Goal: Information Seeking & Learning: Find specific fact

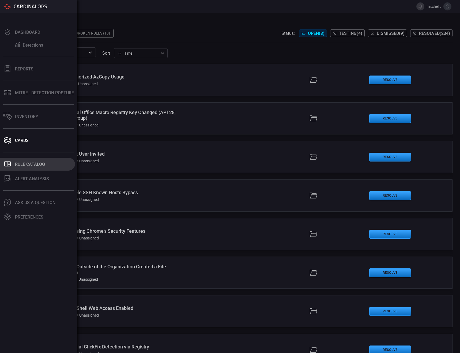
click at [22, 165] on div "Rule Catalog" at bounding box center [30, 164] width 30 height 5
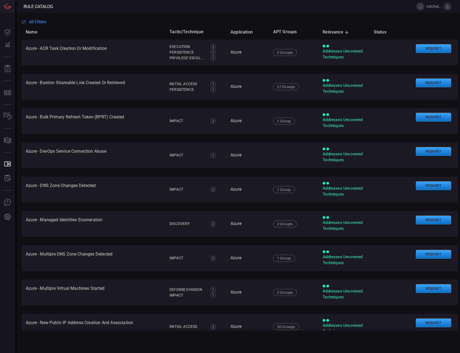
click at [43, 22] on span "All Filters" at bounding box center [37, 21] width 17 height 5
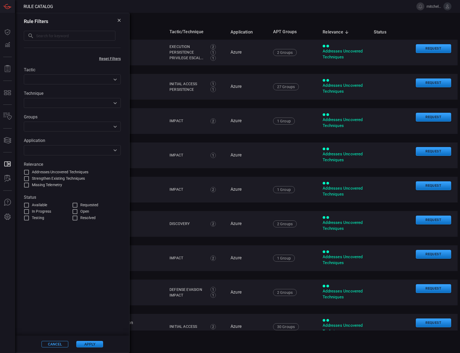
click at [115, 80] on icon "Open" at bounding box center [114, 79] width 3 height 2
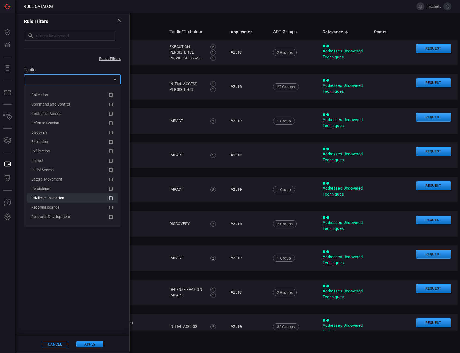
click at [110, 197] on icon at bounding box center [110, 198] width 5 height 6
click at [87, 346] on button "Apply" at bounding box center [89, 344] width 27 height 6
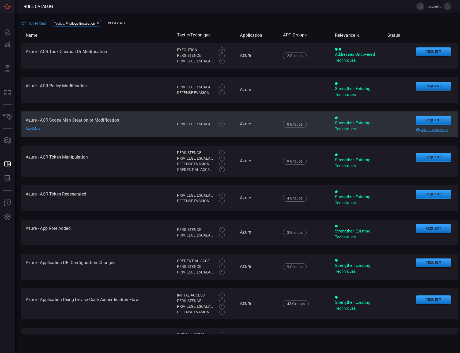
drag, startPoint x: 142, startPoint y: 323, endPoint x: 134, endPoint y: 136, distance: 186.7
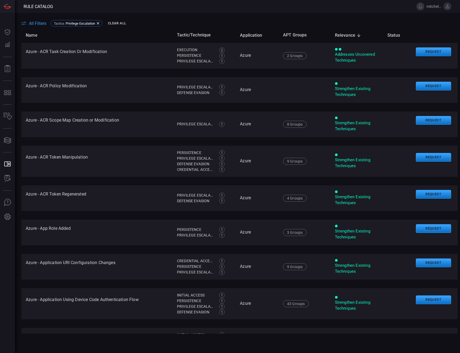
click at [31, 21] on span "All Filters" at bounding box center [37, 23] width 17 height 5
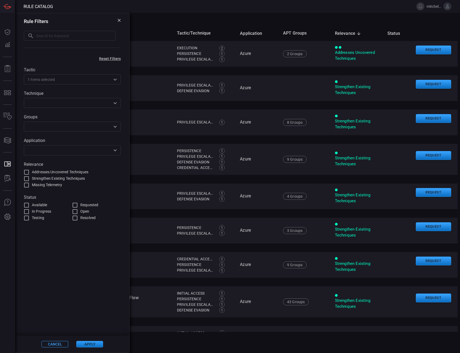
click at [88, 103] on input "text" at bounding box center [67, 103] width 85 height 7
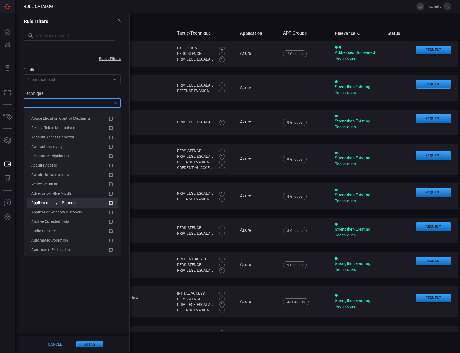
click at [108, 202] on icon at bounding box center [110, 203] width 5 height 6
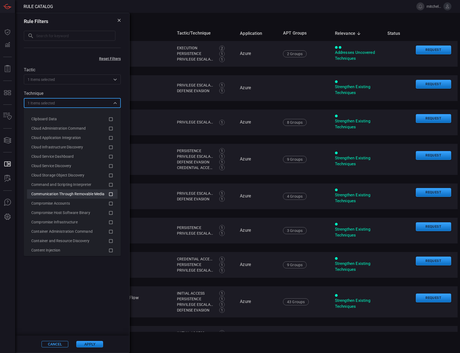
scroll to position [214, 0]
click at [108, 203] on icon at bounding box center [110, 204] width 5 height 6
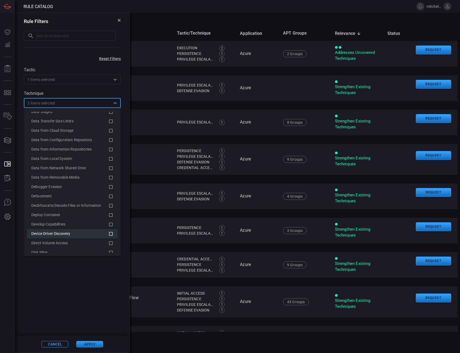
click at [108, 234] on icon at bounding box center [110, 233] width 5 height 6
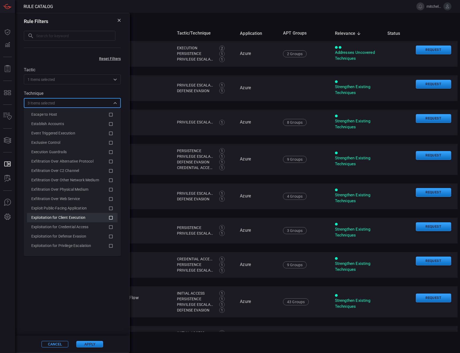
scroll to position [696, 0]
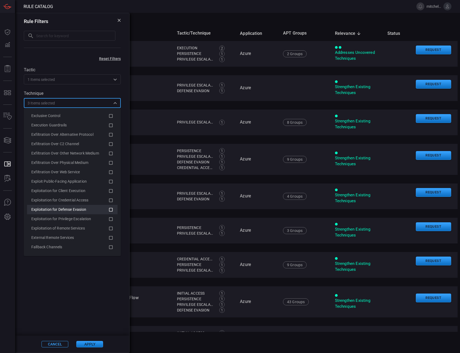
click at [109, 208] on li "Exploitation for Defense Evasion" at bounding box center [72, 209] width 90 height 9
click at [108, 220] on icon at bounding box center [110, 219] width 5 height 6
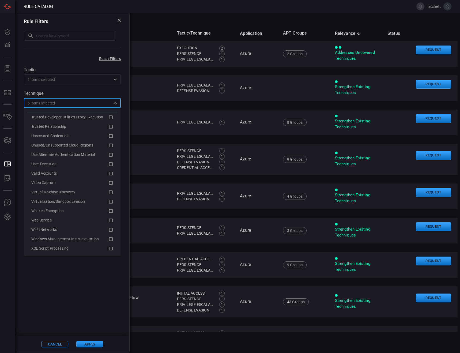
scroll to position [1849, 0]
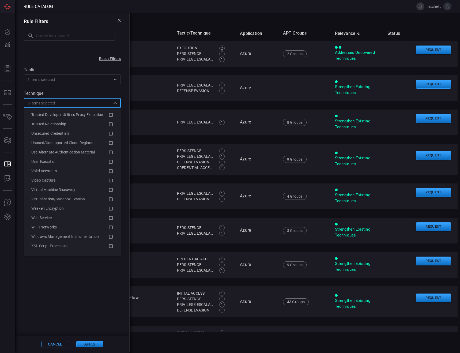
click at [115, 102] on icon "Close" at bounding box center [115, 103] width 6 height 6
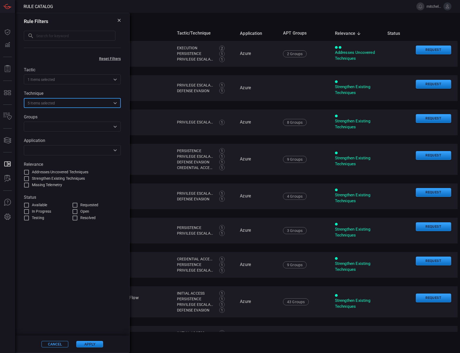
click at [115, 129] on icon "Open" at bounding box center [115, 126] width 6 height 6
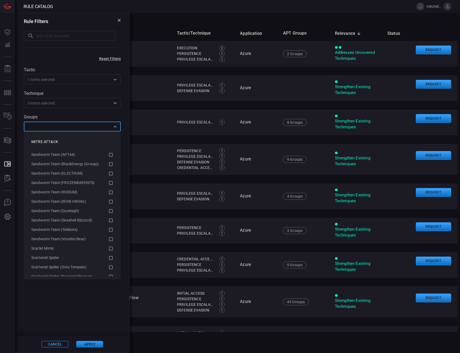
scroll to position [3747, 0]
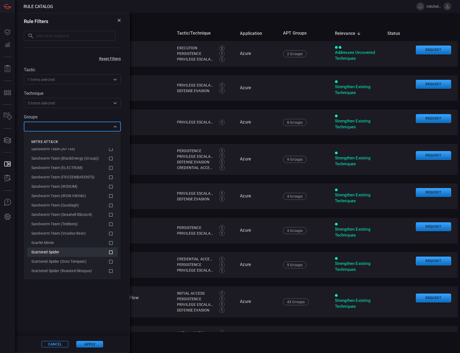
click at [108, 252] on icon at bounding box center [110, 252] width 5 height 6
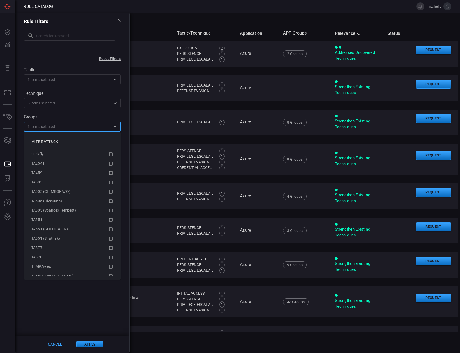
scroll to position [4149, 0]
click at [117, 127] on icon "Close" at bounding box center [115, 126] width 6 height 6
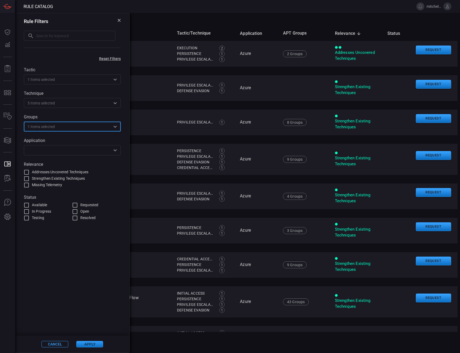
click at [116, 151] on icon "Open" at bounding box center [115, 150] width 6 height 6
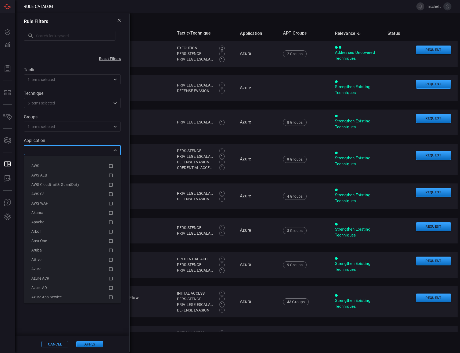
click at [117, 151] on icon "Close" at bounding box center [115, 150] width 6 height 6
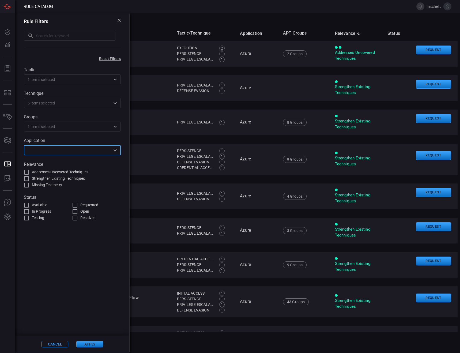
click at [90, 343] on button "Apply" at bounding box center [89, 344] width 27 height 6
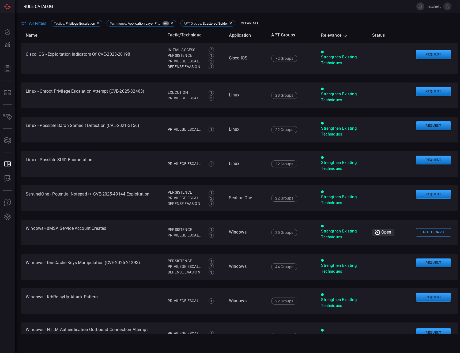
scroll to position [27, 0]
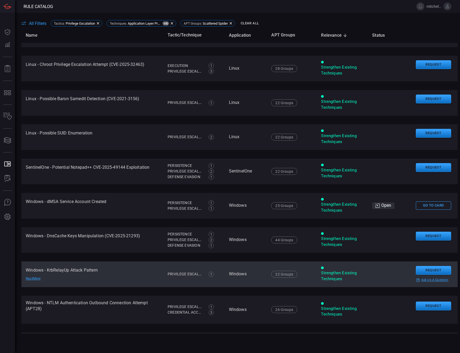
click at [36, 280] on div "Read More" at bounding box center [44, 278] width 37 height 4
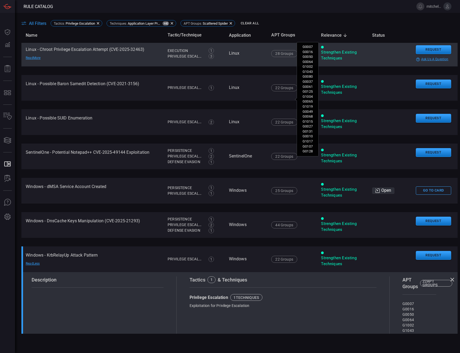
scroll to position [0, 0]
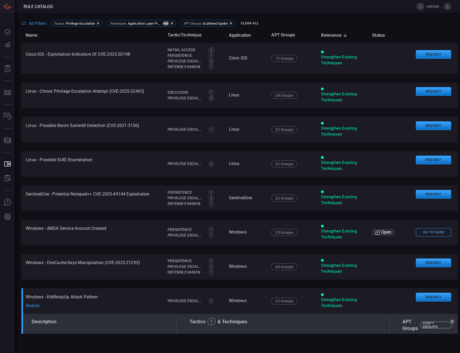
click at [331, 33] on span "Relevance sorted descending" at bounding box center [335, 35] width 28 height 6
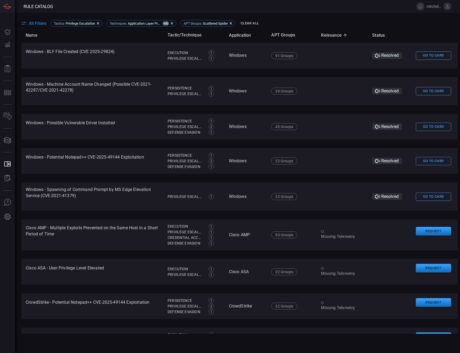
click at [331, 35] on span "Relevance sorted ascending" at bounding box center [335, 35] width 28 height 6
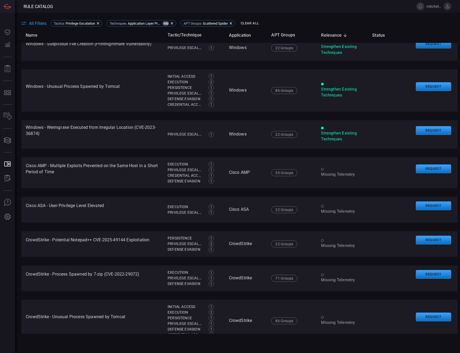
scroll to position [535, 0]
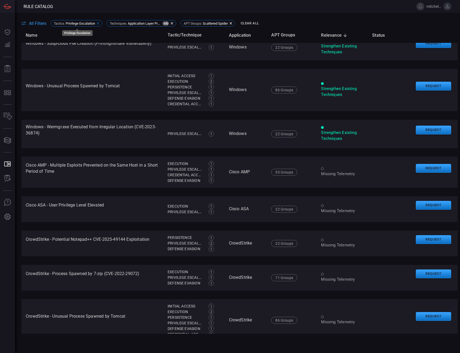
click at [100, 24] on icon at bounding box center [98, 23] width 4 height 4
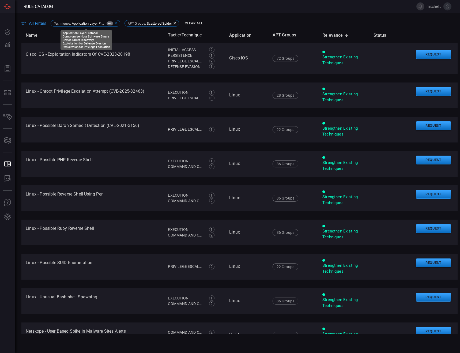
click at [118, 25] on icon at bounding box center [116, 23] width 4 height 4
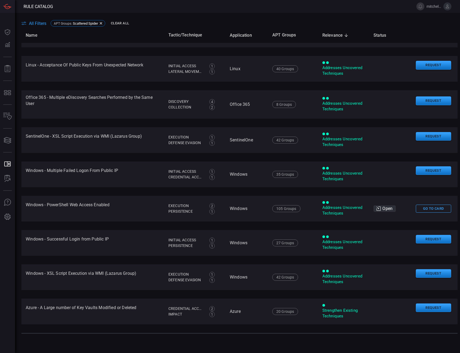
scroll to position [0, 0]
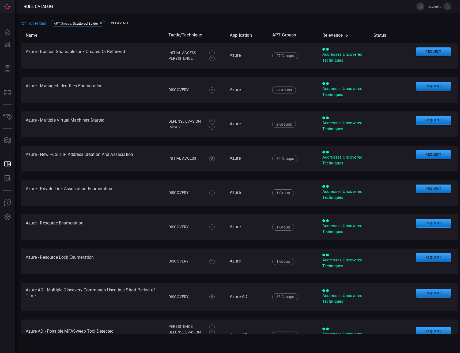
drag, startPoint x: 142, startPoint y: 327, endPoint x: 145, endPoint y: 186, distance: 141.1
click at [38, 22] on span "All Filters" at bounding box center [37, 23] width 17 height 5
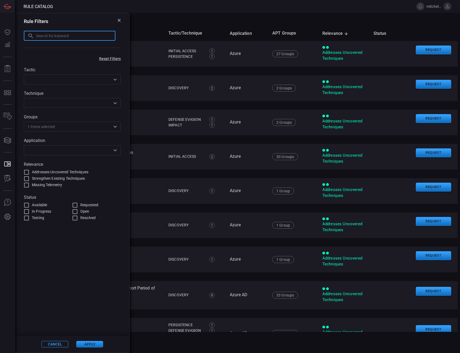
click at [48, 40] on input "text" at bounding box center [75, 36] width 79 height 10
type input "driver"
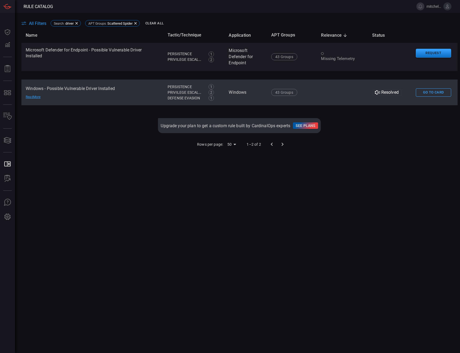
click at [40, 96] on div "Read More" at bounding box center [44, 97] width 37 height 4
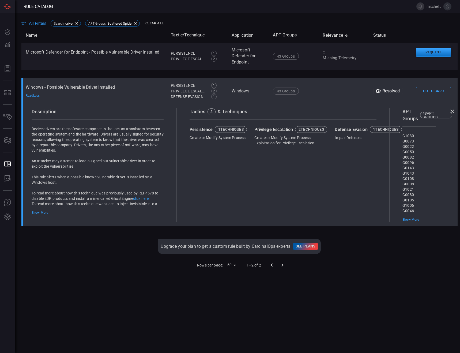
click at [387, 90] on div "Resolved" at bounding box center [388, 91] width 30 height 6
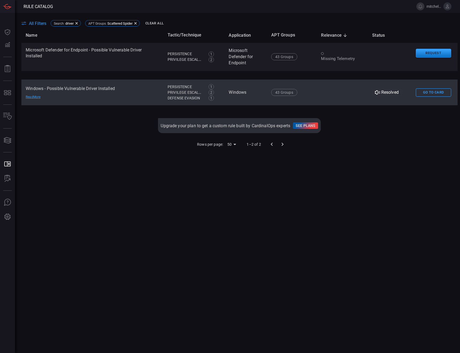
click at [387, 90] on div "Resolved" at bounding box center [387, 92] width 30 height 6
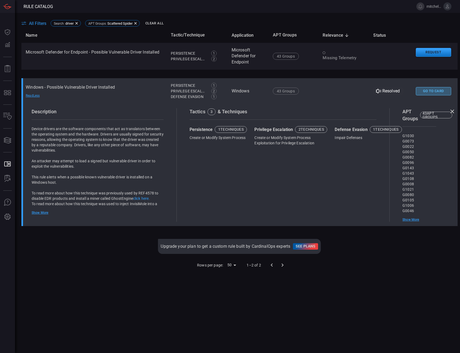
click at [424, 89] on button "Go To Card" at bounding box center [433, 91] width 35 height 8
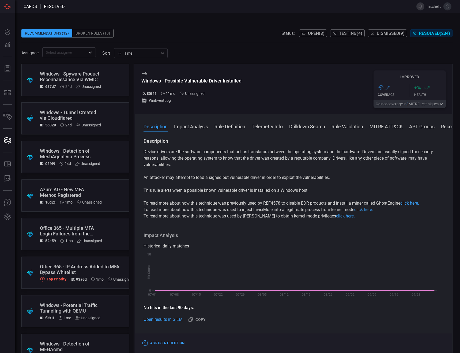
click at [225, 125] on button "Rule Definition" at bounding box center [229, 126] width 31 height 6
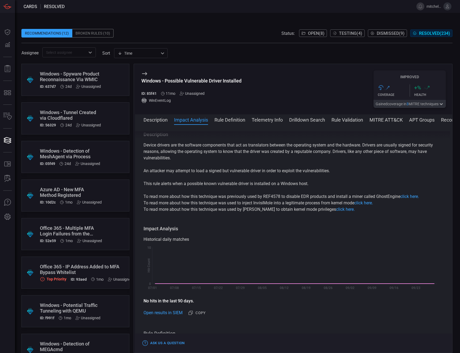
scroll to position [80, 0]
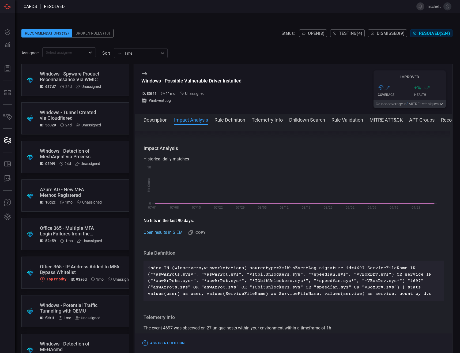
click at [176, 232] on link "Open results in SIEM" at bounding box center [162, 232] width 39 height 6
drag, startPoint x: 345, startPoint y: 267, endPoint x: 355, endPoint y: 268, distance: 9.7
click at [355, 268] on p "index IN (winservers,winworkstations) sourcetype=XmlWinEventLog signature_id=46…" at bounding box center [294, 281] width 292 height 32
copy p "4697"
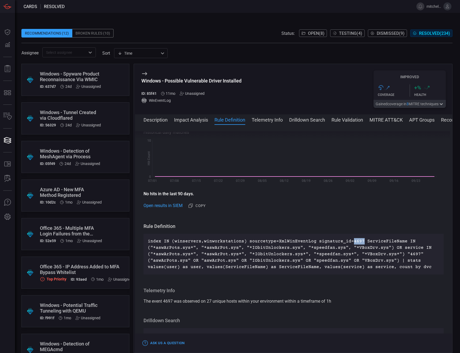
scroll to position [161, 0]
